Goal: Information Seeking & Learning: Learn about a topic

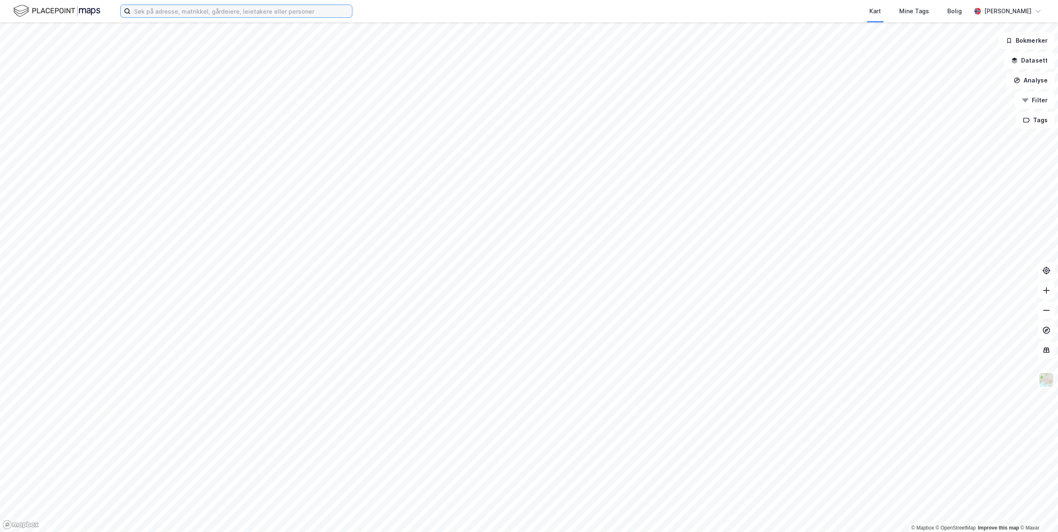
click at [177, 12] on input at bounding box center [241, 11] width 221 height 12
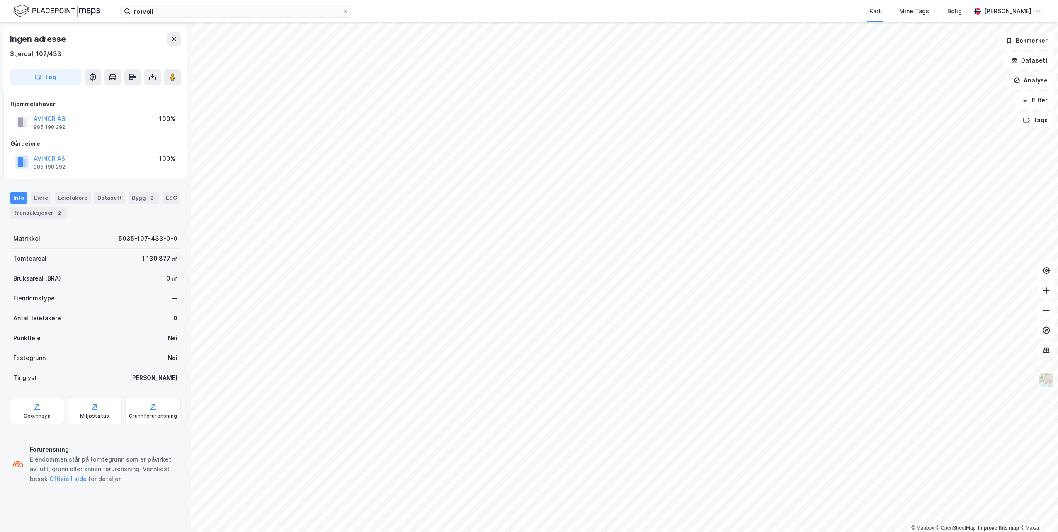
click at [1058, 335] on html "rotvoll Kart Mine Tags Bolig [PERSON_NAME] © Mapbox © OpenStreetMap Improve thi…" at bounding box center [529, 266] width 1058 height 532
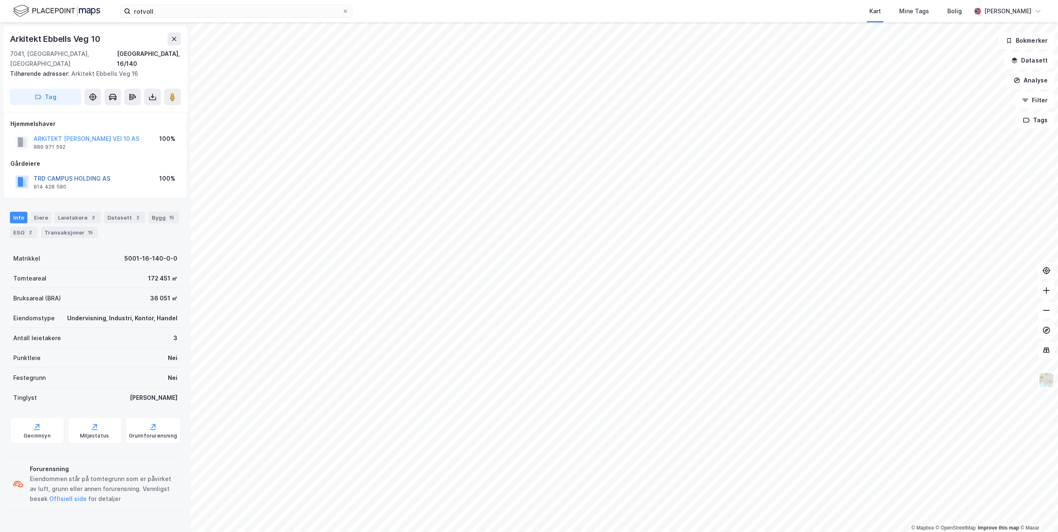
click at [0, 0] on button "TRD CAMPUS HOLDING AS" at bounding box center [0, 0] width 0 height 0
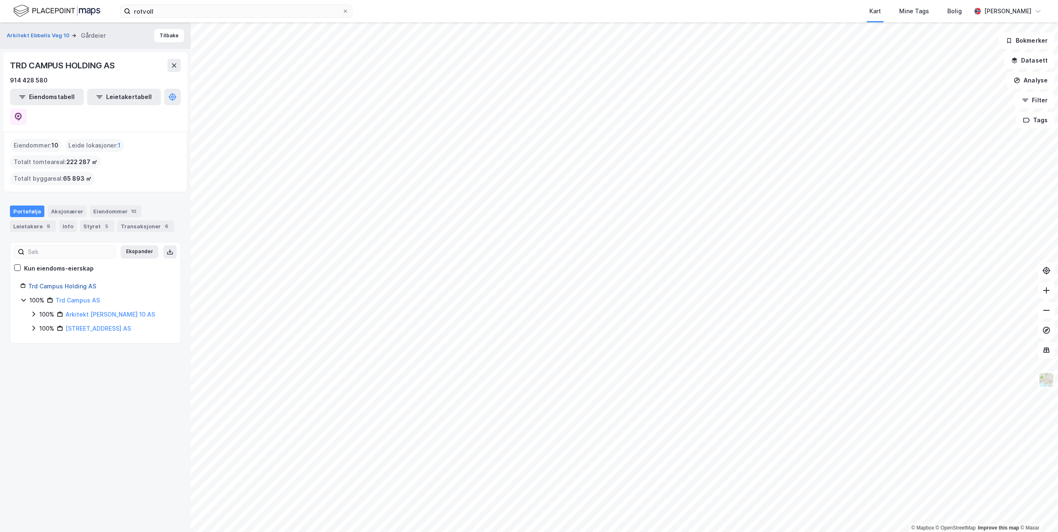
click at [41, 283] on link "Trd Campus Holding AS" at bounding box center [62, 286] width 68 height 7
click at [66, 283] on link "Trd Campus Holding AS" at bounding box center [62, 286] width 68 height 7
click at [142, 259] on div "Ekspander Kun eiendoms-eierskap Trd Campus Holding AS 100% Trd Campus AS 100% A…" at bounding box center [95, 293] width 150 height 81
click at [167, 20] on div "rotvoll Kart Mine Tags Bolig [PERSON_NAME]" at bounding box center [529, 11] width 1058 height 22
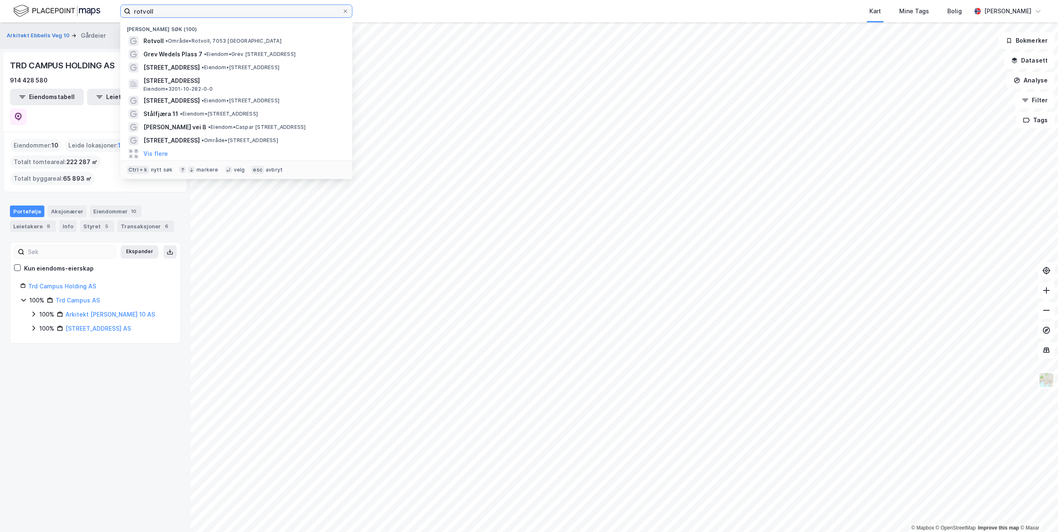
drag, startPoint x: 168, startPoint y: 11, endPoint x: 126, endPoint y: 11, distance: 42.7
click at [126, 11] on label "rotvoll" at bounding box center [236, 11] width 232 height 13
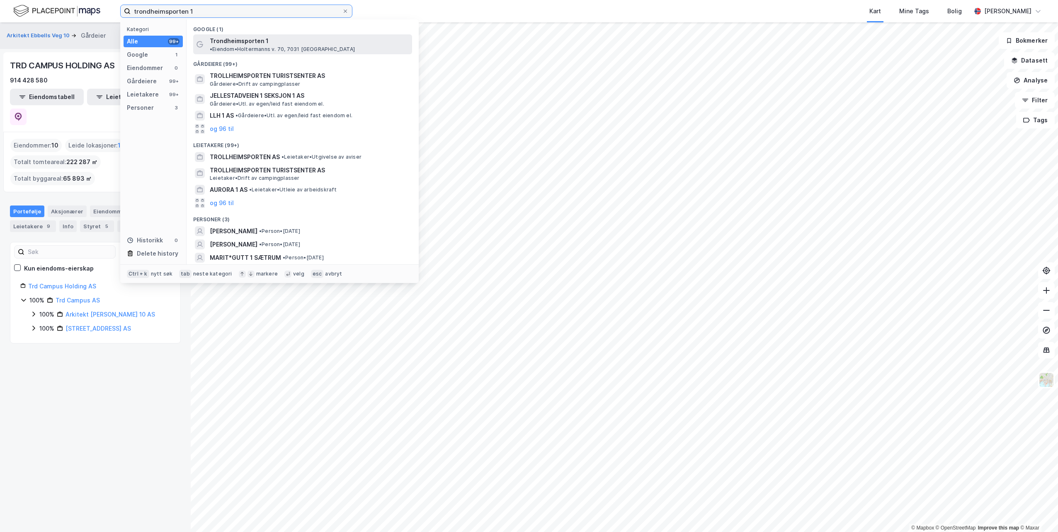
type input "trondheimsporten 1"
click at [280, 46] on span "• [PERSON_NAME] v. 70, 7031 [GEOGRAPHIC_DATA]" at bounding box center [282, 49] width 145 height 7
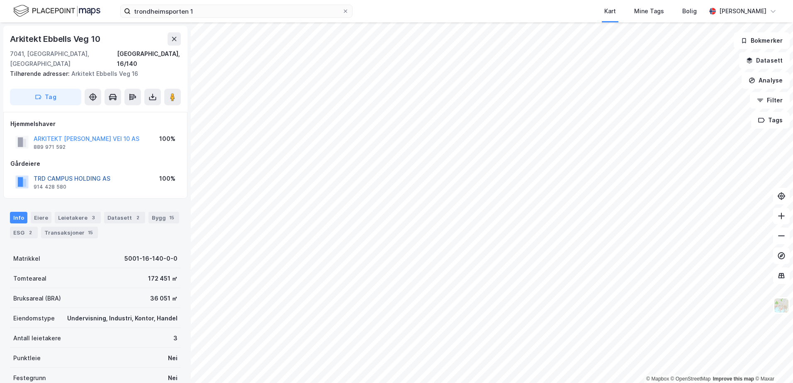
click at [0, 0] on button "TRD CAMPUS HOLDING AS" at bounding box center [0, 0] width 0 height 0
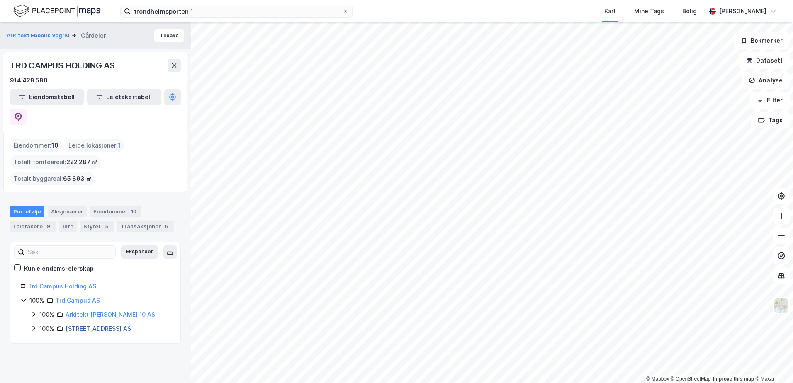
click at [78, 325] on link "[STREET_ADDRESS] AS" at bounding box center [99, 328] width 66 height 7
